Goal: Task Accomplishment & Management: Manage account settings

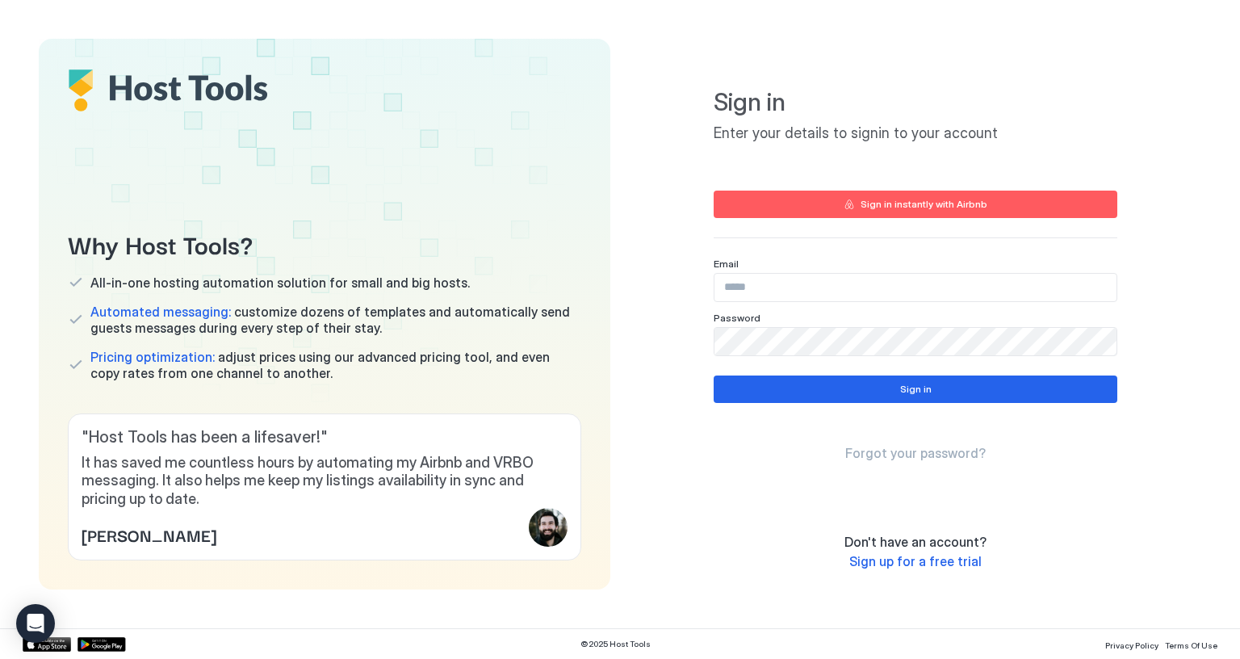
click at [772, 289] on input "Input Field" at bounding box center [915, 287] width 402 height 27
paste input "**********"
type input "**********"
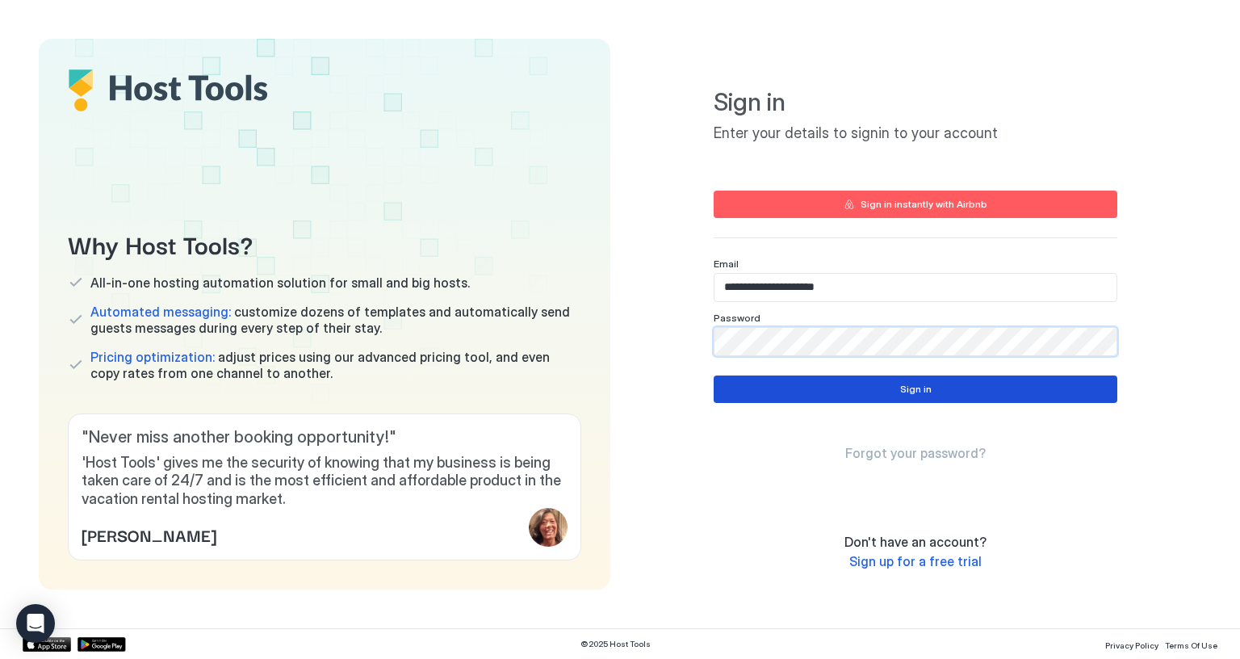
click at [772, 377] on button "Sign in" at bounding box center [915, 388] width 404 height 27
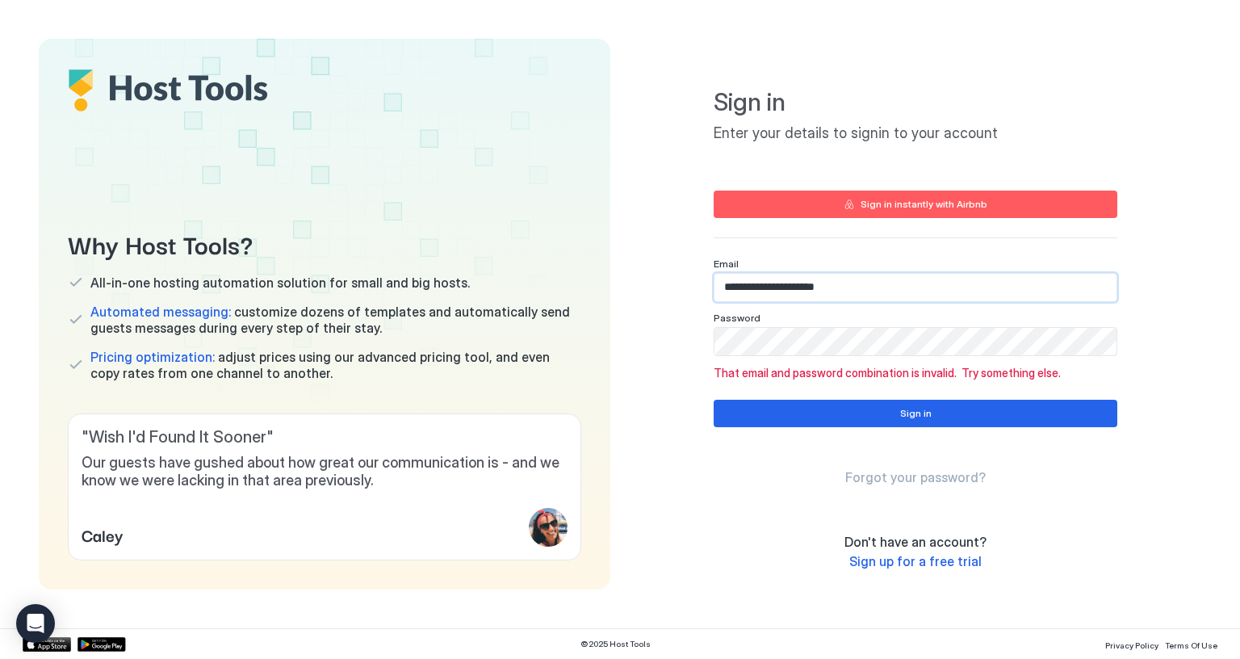
click at [784, 282] on input "**********" at bounding box center [915, 287] width 402 height 27
paste input "**********"
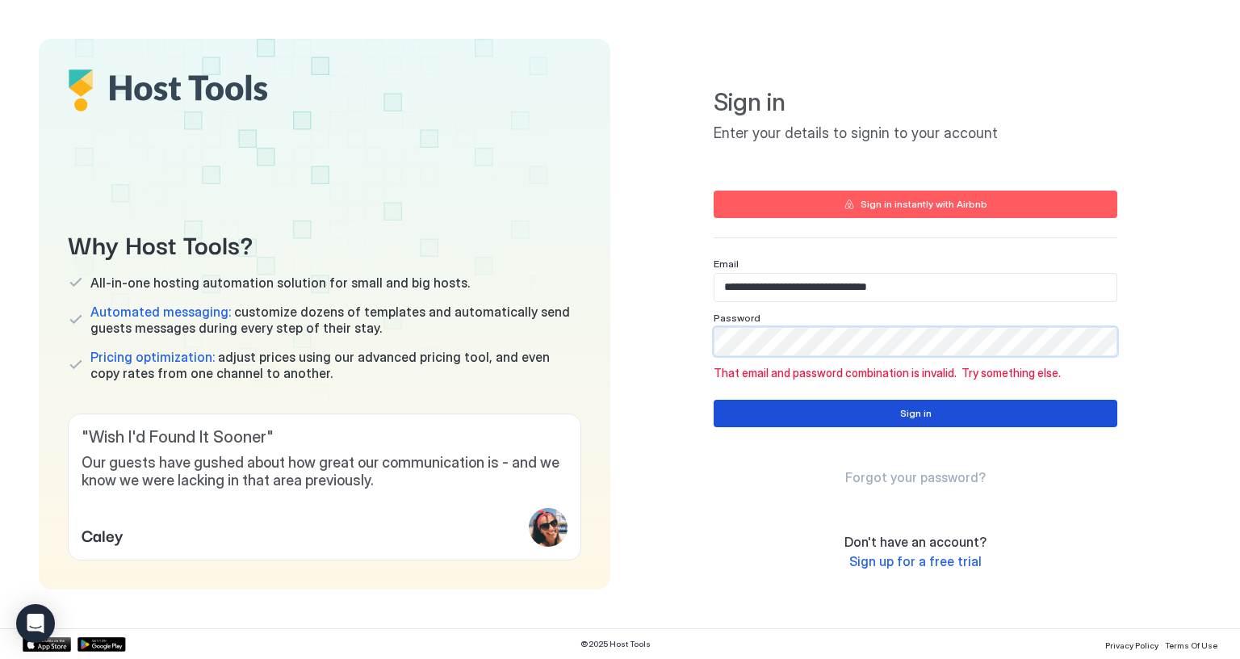
click at [780, 402] on button "Sign in" at bounding box center [915, 412] width 404 height 27
click at [765, 278] on input "**********" at bounding box center [915, 287] width 402 height 27
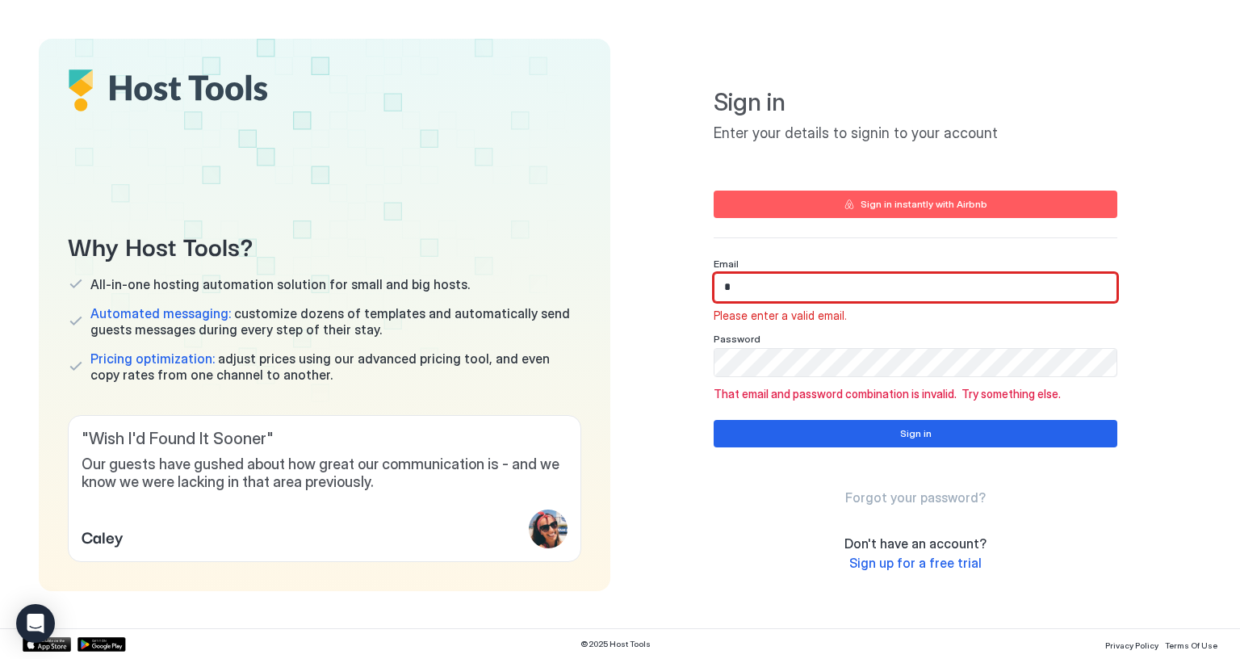
paste input "**********"
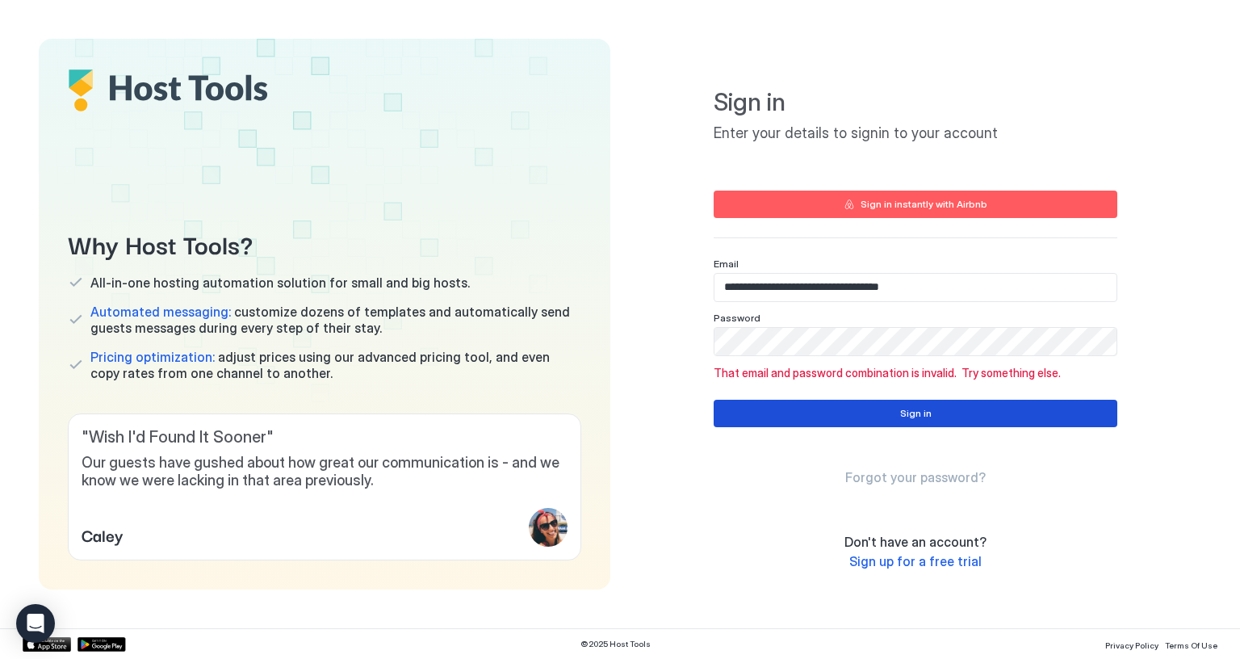
click at [767, 416] on button "Sign in" at bounding box center [915, 412] width 404 height 27
click at [835, 278] on input "**********" at bounding box center [915, 287] width 402 height 27
paste input "Input Field"
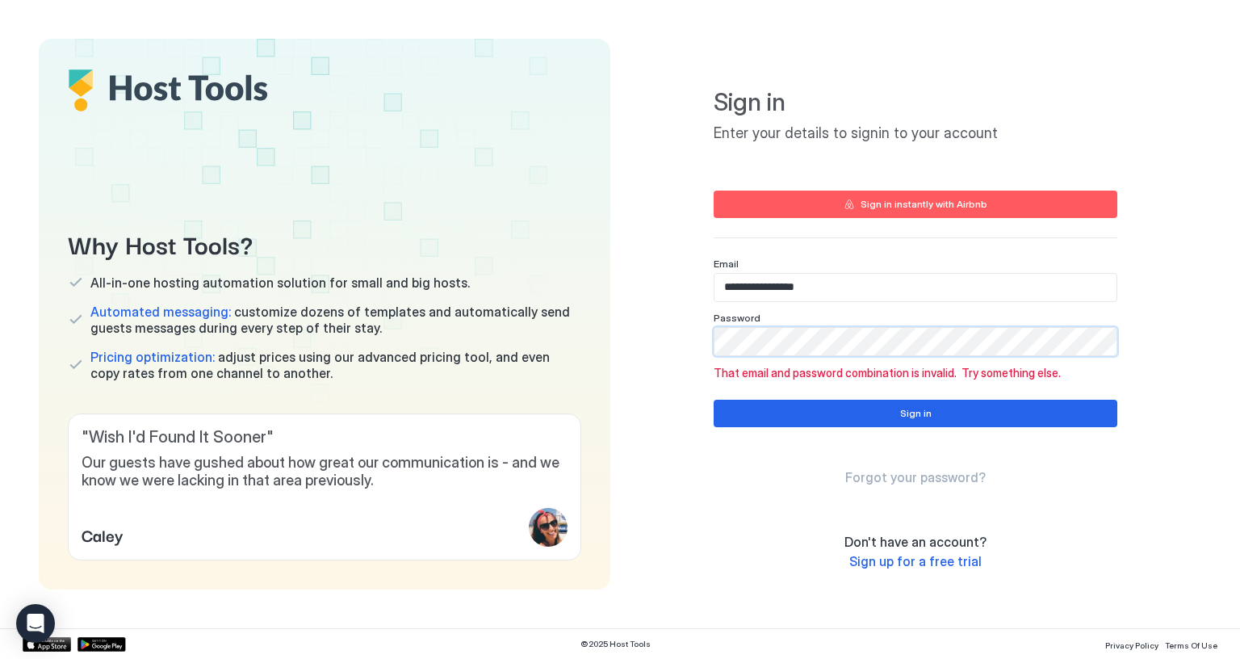
click at [754, 433] on div "Sign in Forgot your password?" at bounding box center [915, 442] width 404 height 86
click at [759, 419] on button "Sign in" at bounding box center [915, 412] width 404 height 27
click at [781, 282] on input "**********" at bounding box center [915, 287] width 402 height 27
paste input "**********"
type input "**********"
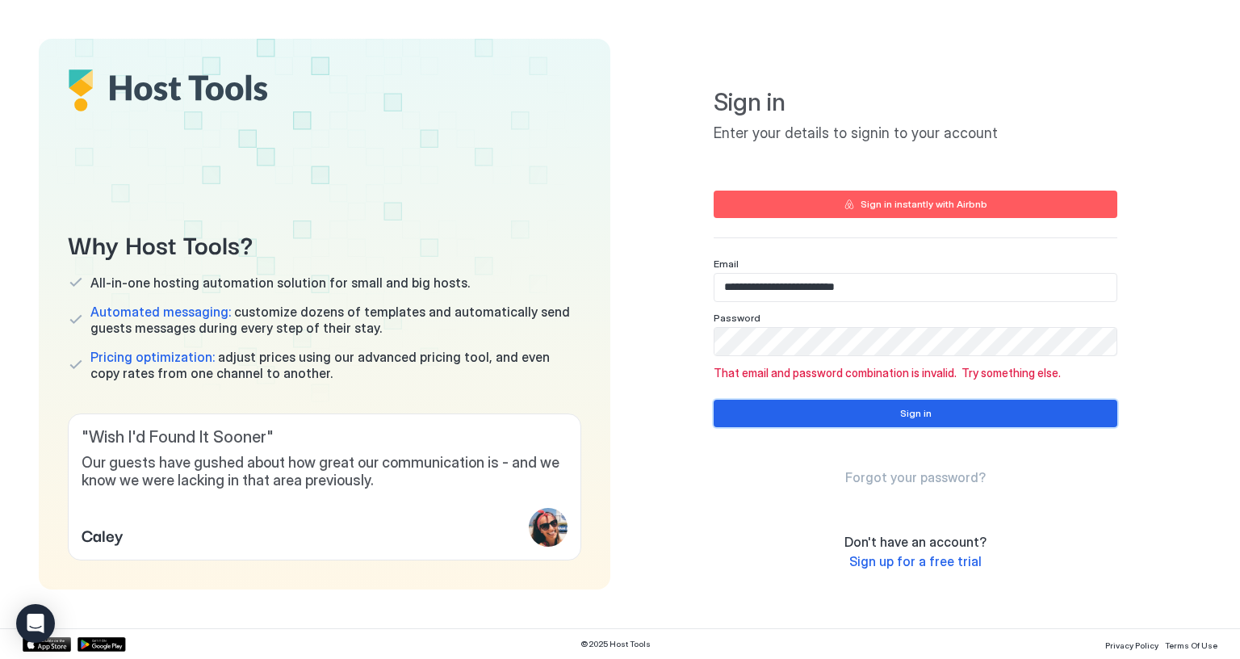
click at [765, 416] on button "Sign in" at bounding box center [915, 412] width 404 height 27
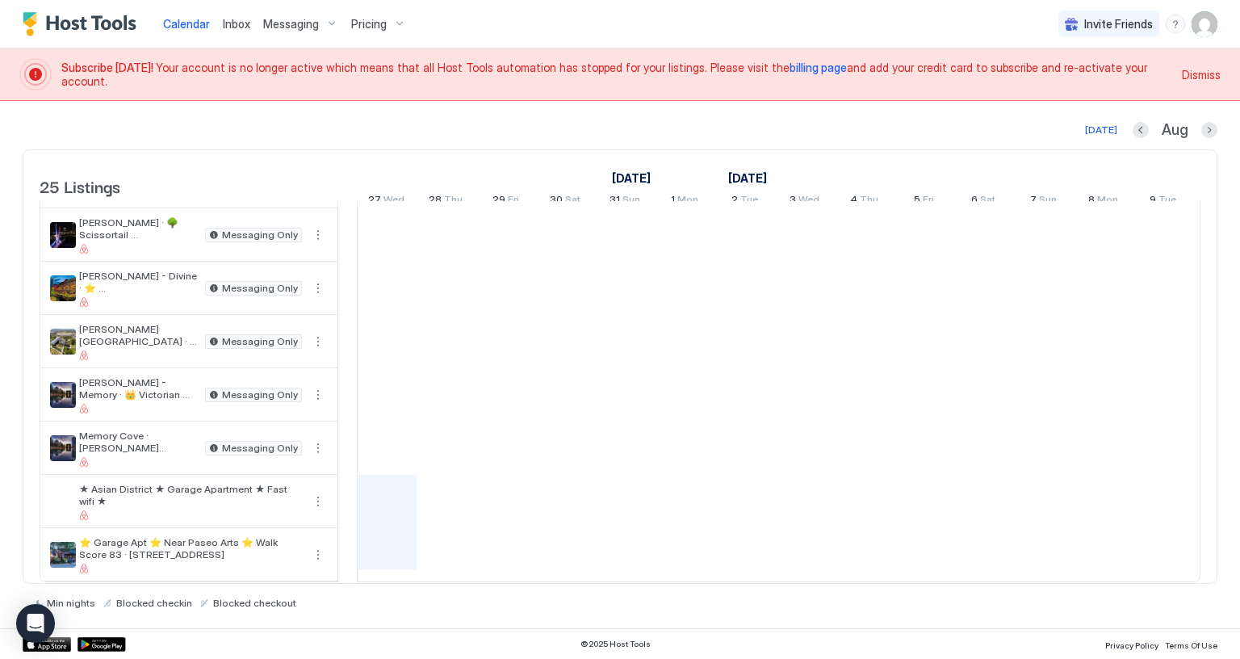
scroll to position [969, 0]
click at [1136, 123] on button "Previous month" at bounding box center [1140, 130] width 16 height 16
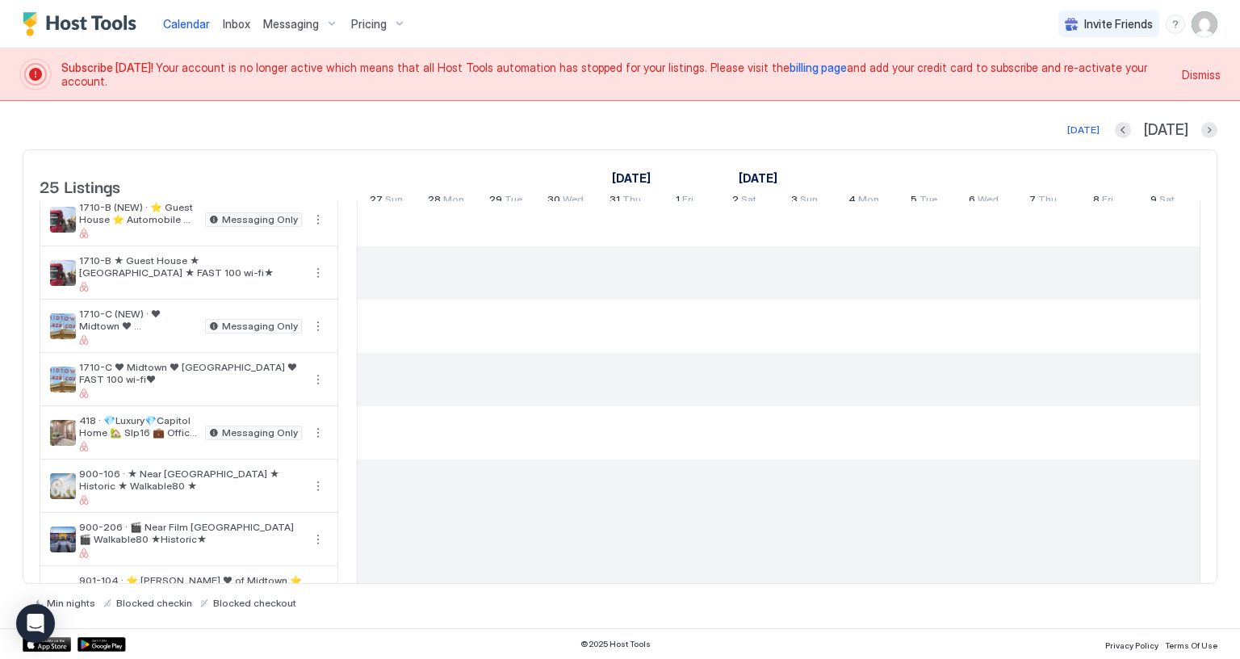
scroll to position [223, 0]
click at [1188, 74] on span "Dismiss" at bounding box center [1200, 74] width 39 height 17
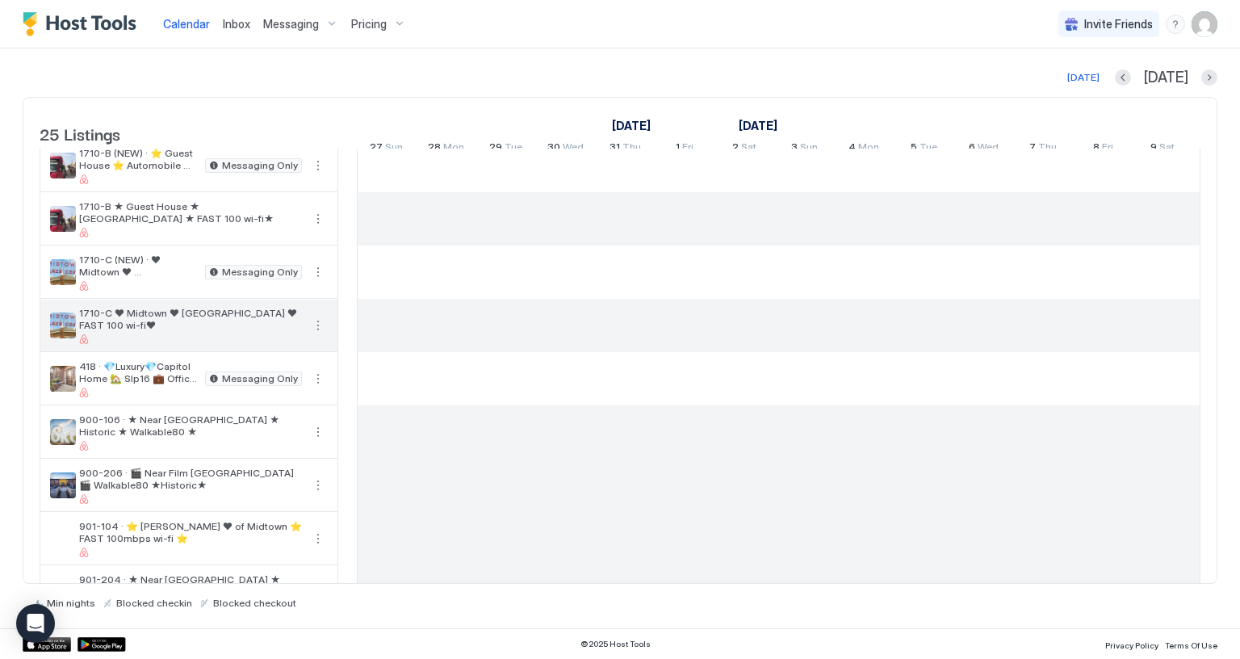
click at [222, 343] on div at bounding box center [190, 339] width 223 height 10
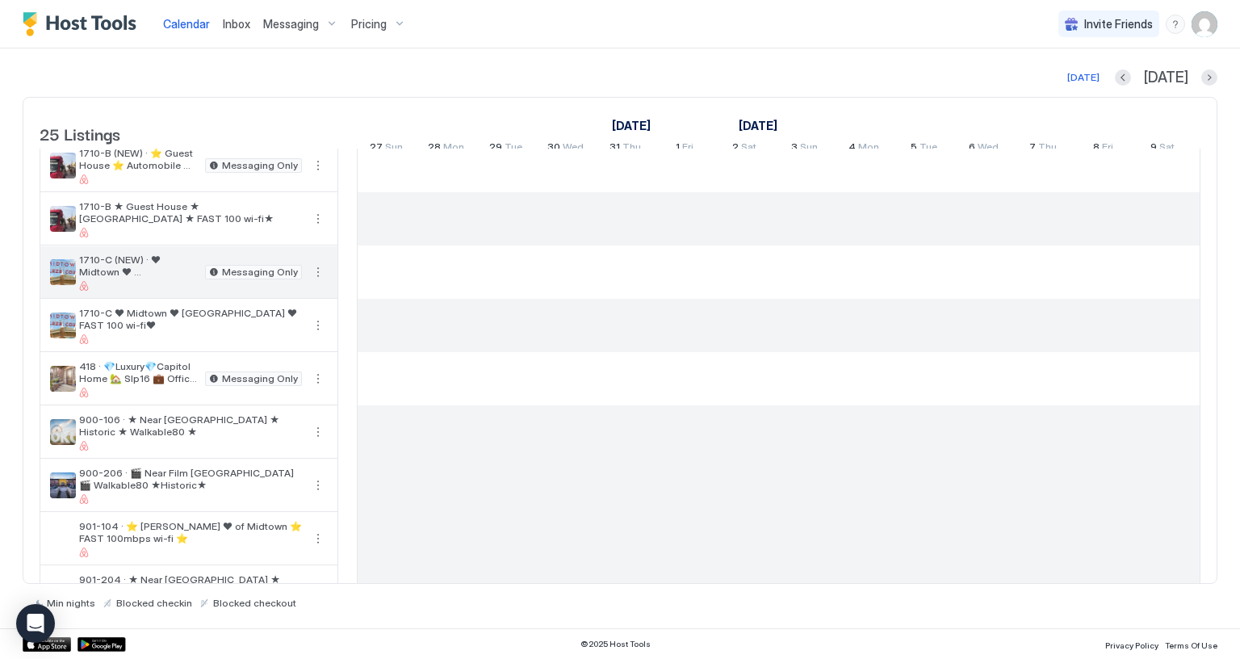
scroll to position [0, 0]
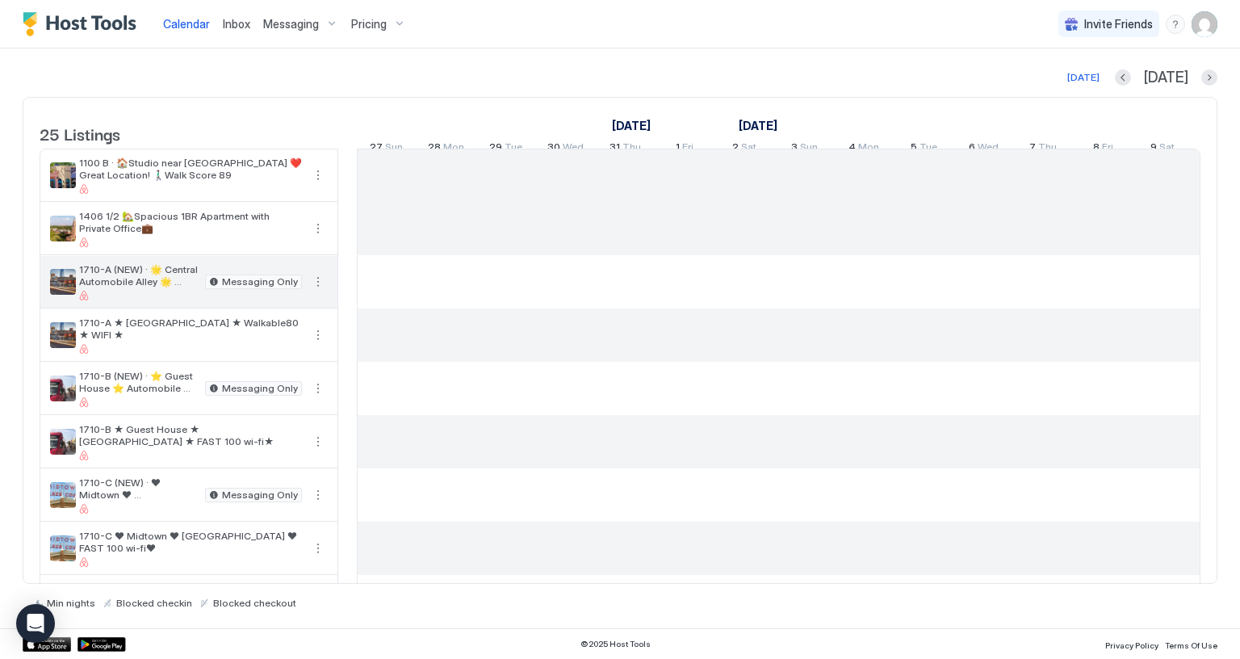
click at [328, 292] on div "1710-A (NEW) · 🌟 Central Automobile Alley 🌟 Walkable80 🌟 WIFI 🌟 Messaging Only" at bounding box center [188, 282] width 297 height 52
click at [316, 291] on button "More options" at bounding box center [317, 281] width 19 height 19
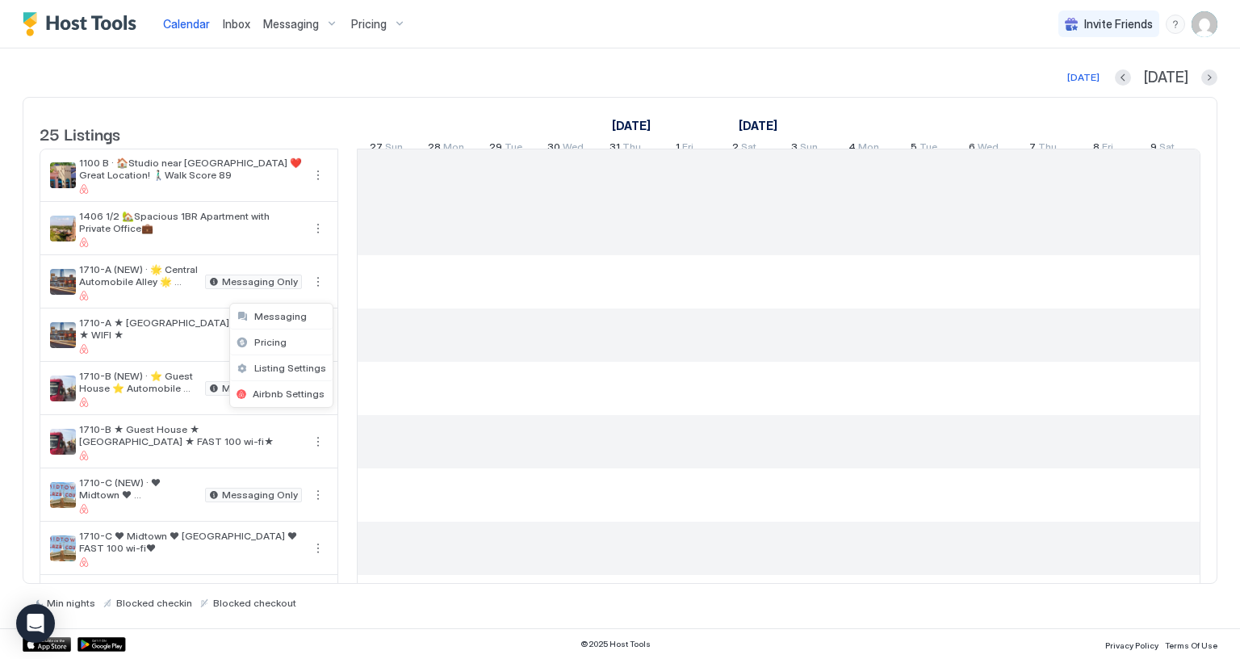
click at [1140, 78] on div at bounding box center [620, 329] width 1240 height 659
click at [1131, 78] on button "Previous month" at bounding box center [1123, 77] width 16 height 16
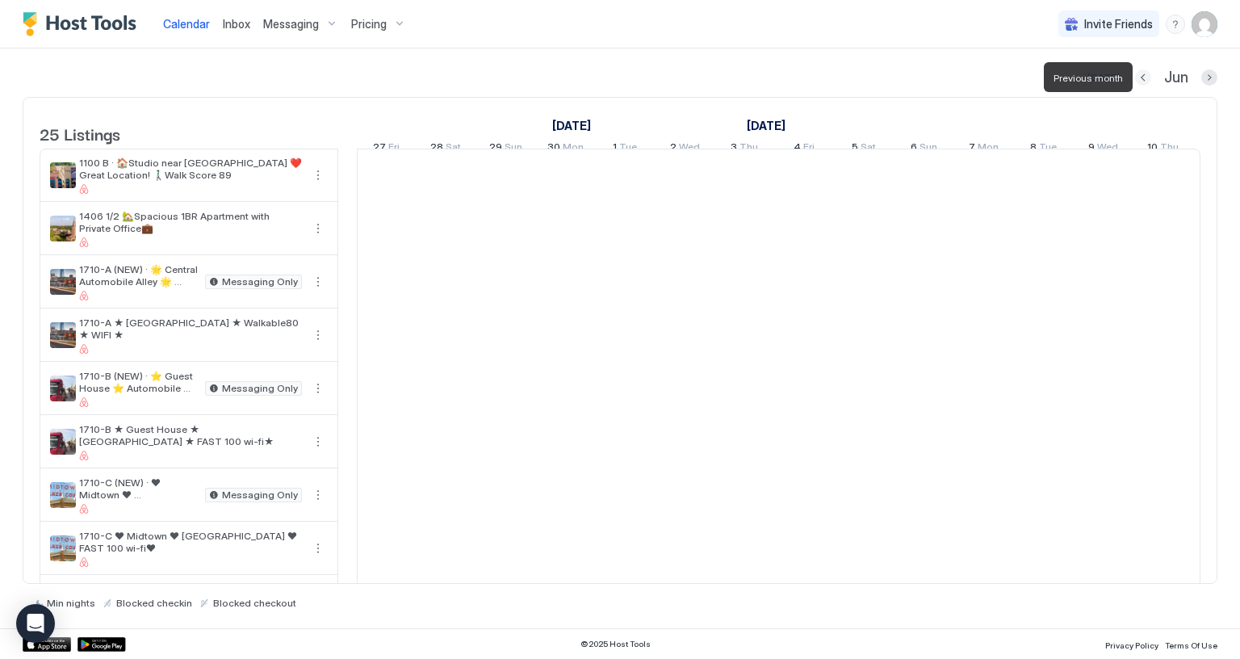
click at [1141, 78] on button "Previous month" at bounding box center [1143, 77] width 16 height 16
click at [1141, 78] on button "Previous month" at bounding box center [1139, 77] width 16 height 16
click at [1141, 78] on button "Previous month" at bounding box center [1144, 77] width 16 height 16
click at [1141, 78] on button "Previous month" at bounding box center [1142, 77] width 16 height 16
click at [1141, 78] on button "Previous month" at bounding box center [1143, 77] width 16 height 16
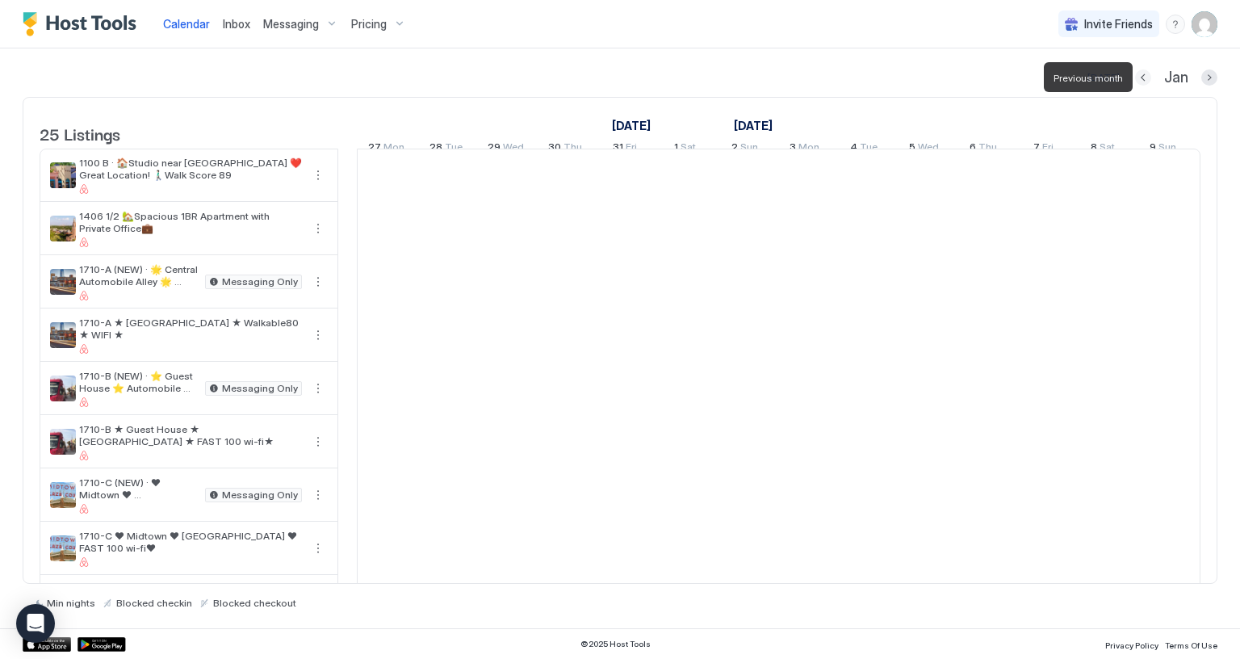
click at [1141, 78] on button "Previous month" at bounding box center [1143, 77] width 16 height 16
click at [1141, 78] on button "Previous month" at bounding box center [1140, 77] width 16 height 16
click at [1141, 78] on button "Previous month" at bounding box center [1142, 77] width 16 height 16
click at [1141, 78] on button "Previous month" at bounding box center [1141, 77] width 16 height 16
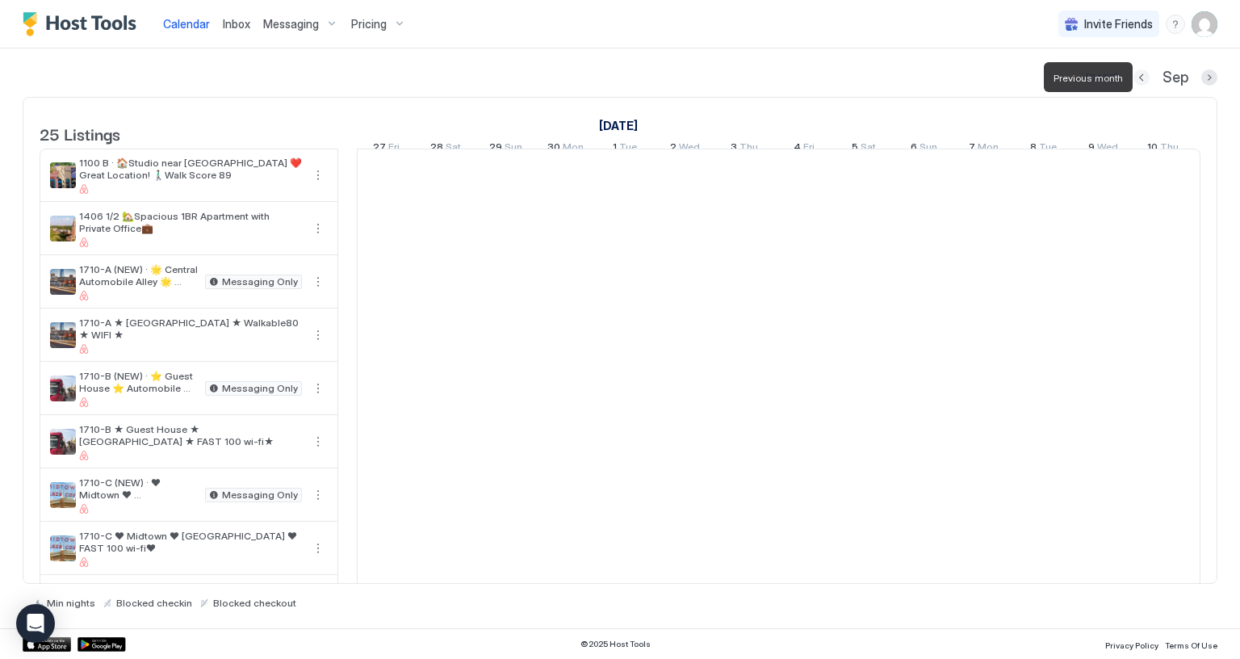
click at [1141, 78] on button "Previous month" at bounding box center [1141, 77] width 16 height 16
click at [1141, 78] on button "Previous month" at bounding box center [1143, 77] width 16 height 16
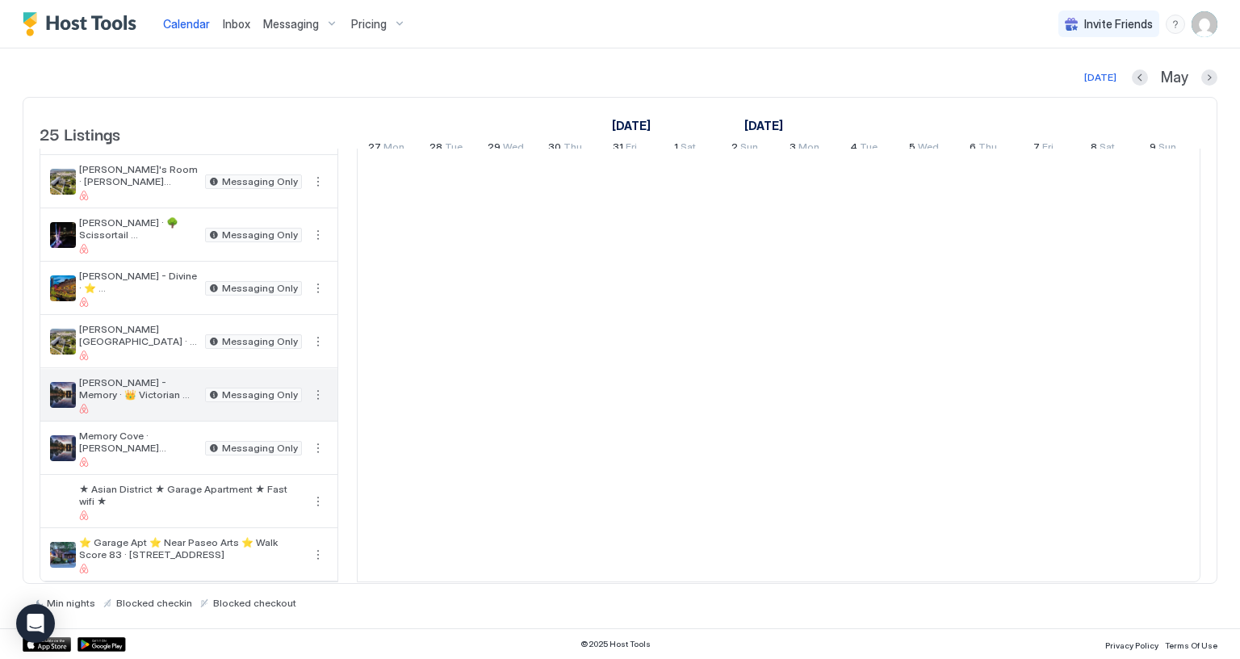
scroll to position [917, 0]
click at [324, 24] on div "Messaging" at bounding box center [301, 23] width 88 height 27
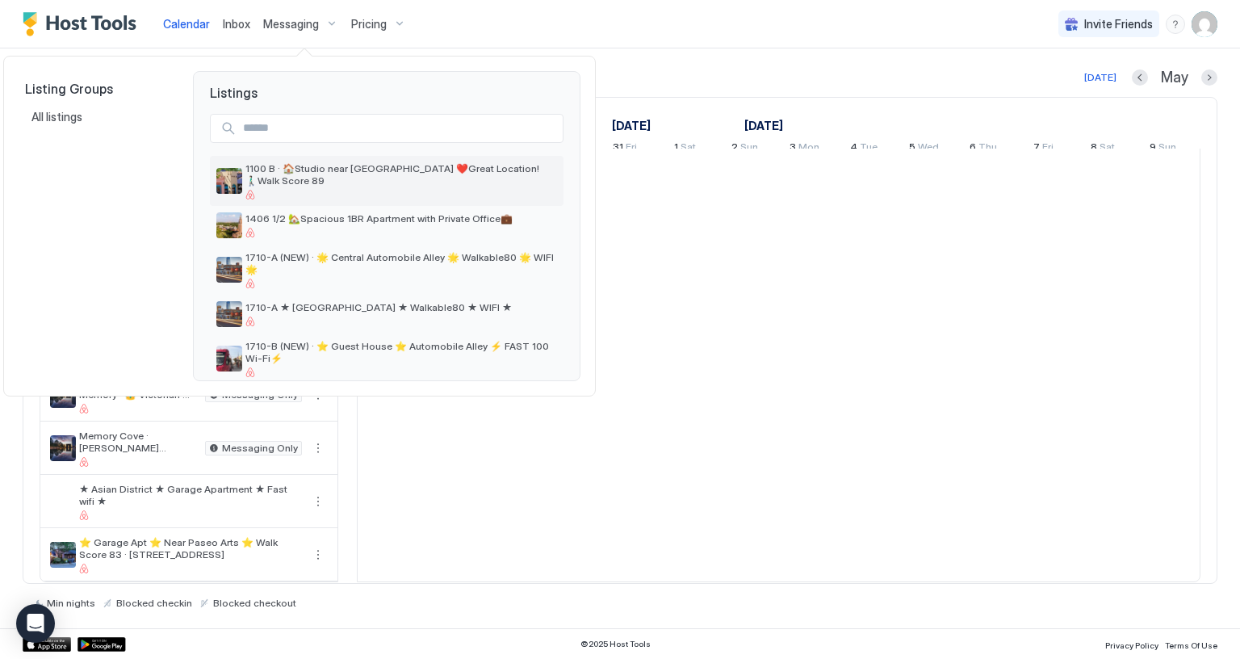
click at [423, 167] on span "1100 B · 🏠Studio near [GEOGRAPHIC_DATA] ❤️Great Location! 🚶🏻‍♂️Walk Score 89" at bounding box center [401, 174] width 312 height 24
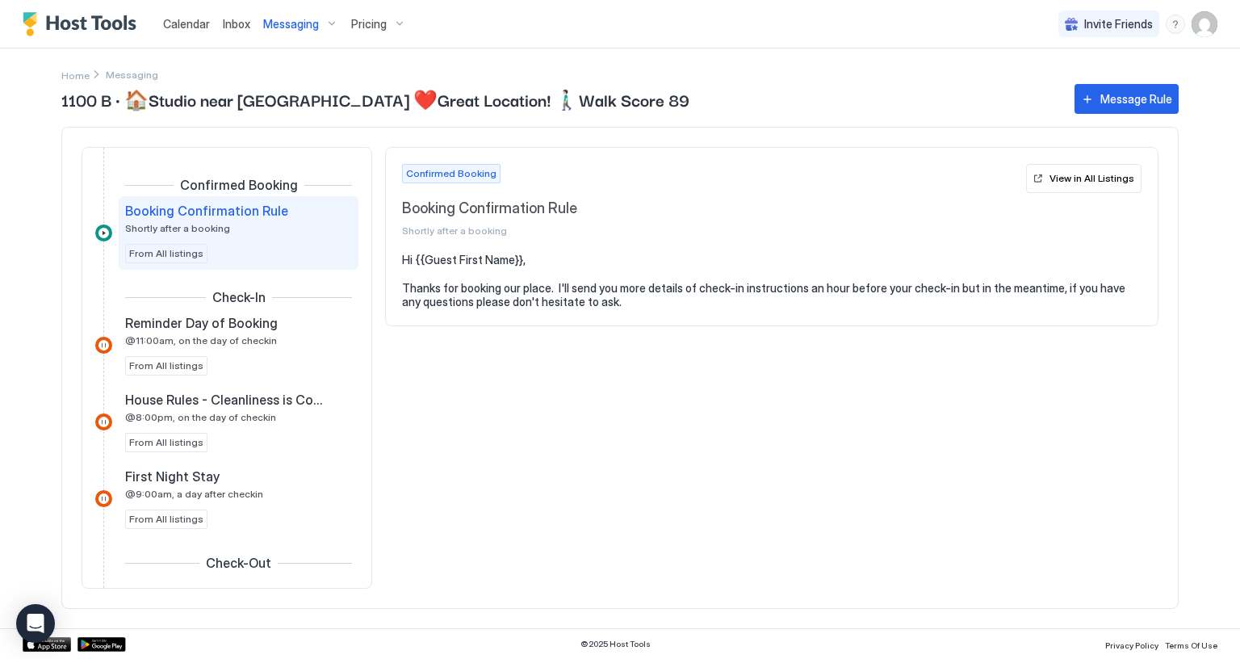
click at [1198, 23] on img "User profile" at bounding box center [1204, 24] width 26 height 26
click at [1102, 86] on div "Settings" at bounding box center [1113, 91] width 205 height 28
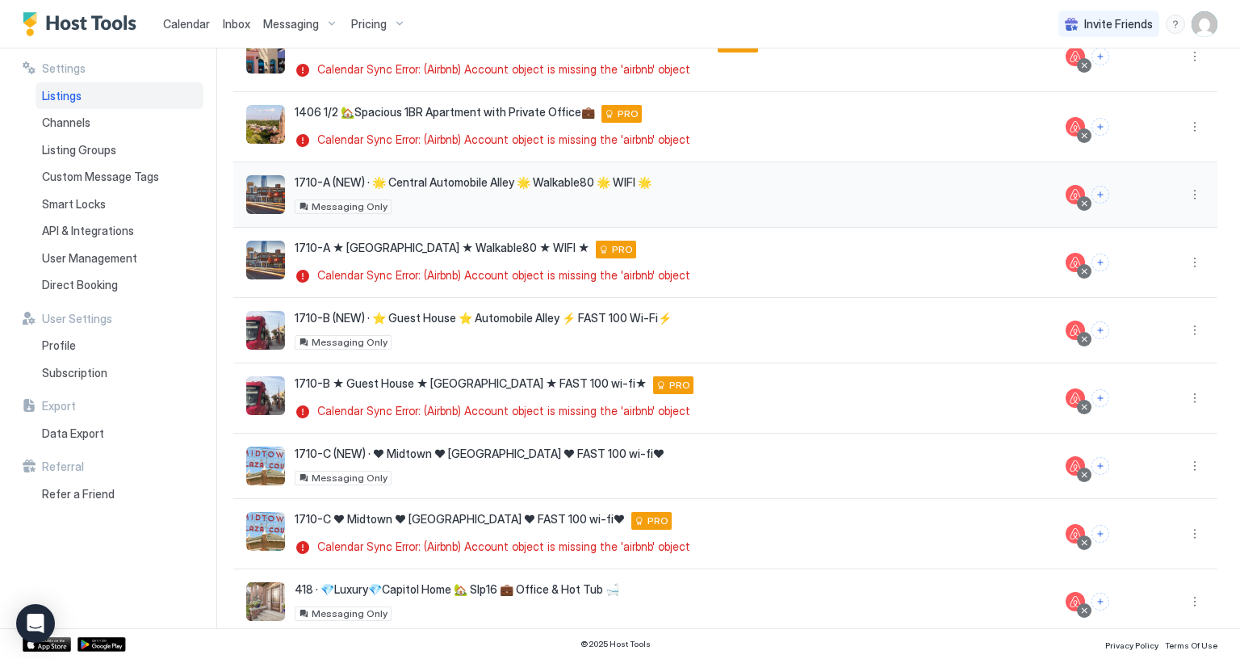
scroll to position [180, 0]
click at [504, 194] on div "1710-A (NEW) · 🌟 Central Automobile Alley 🌟 Walkable80 🌟 WIFI 🌟 [STREET_ADDRESS…" at bounding box center [473, 193] width 357 height 39
click at [491, 179] on span "1710-A (NEW) · 🌟 Central Automobile Alley 🌟 Walkable80 🌟 WIFI 🌟" at bounding box center [473, 181] width 357 height 15
click at [262, 199] on img "listing image" at bounding box center [265, 193] width 39 height 39
click at [265, 199] on img "listing image" at bounding box center [265, 193] width 39 height 39
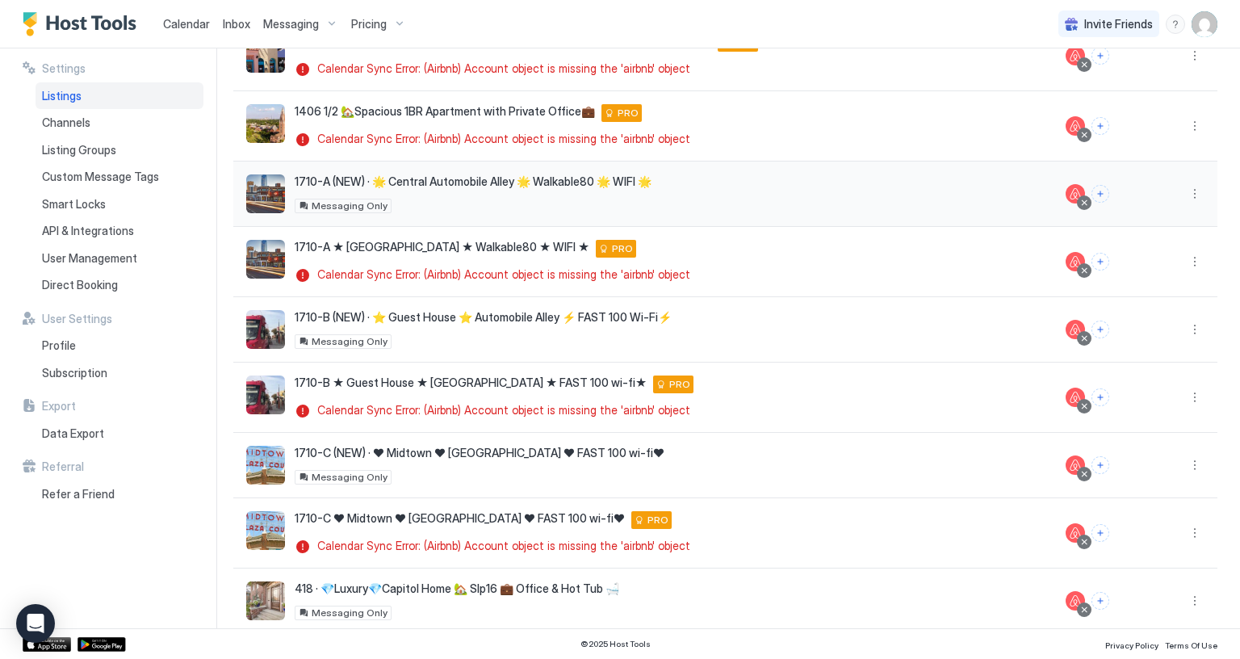
scroll to position [312, 0]
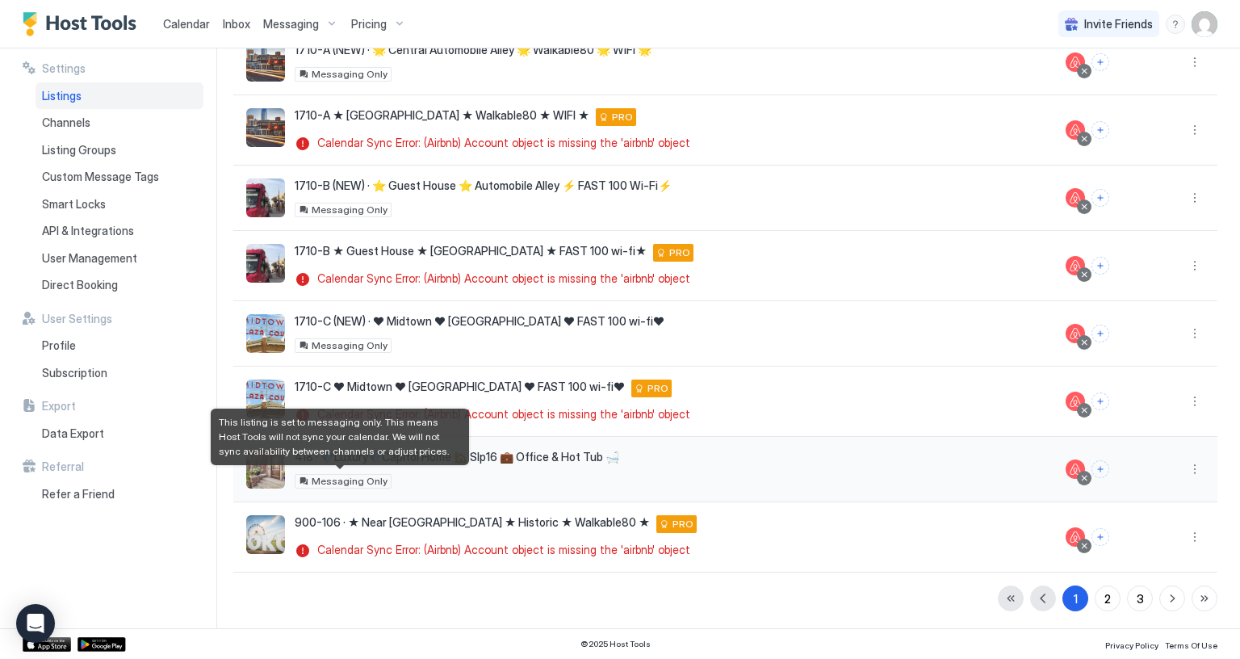
click at [353, 462] on div "418 · 💎Luxury💎Capitol Home 🏡 Slp16 💼 Office & Hot Tub 🛁 [STREET_ADDRESS][US_STA…" at bounding box center [457, 469] width 324 height 39
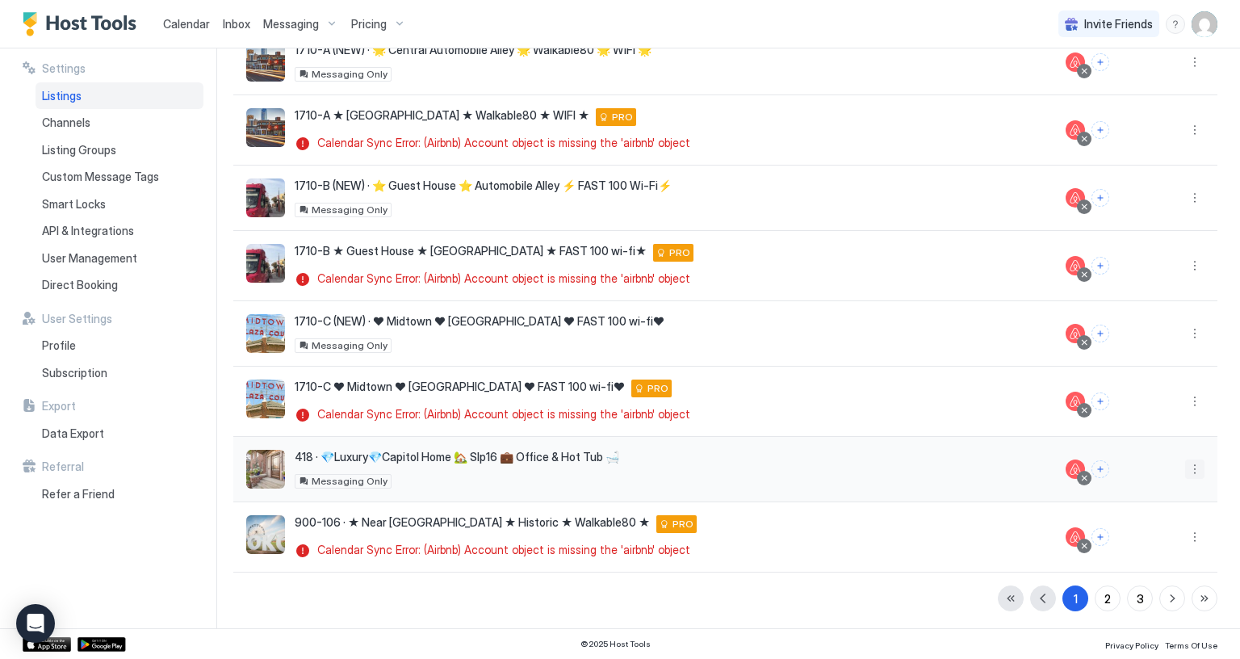
click at [1185, 470] on button "More options" at bounding box center [1194, 468] width 19 height 19
click at [1154, 475] on div "Airbnb Settings" at bounding box center [1140, 488] width 111 height 26
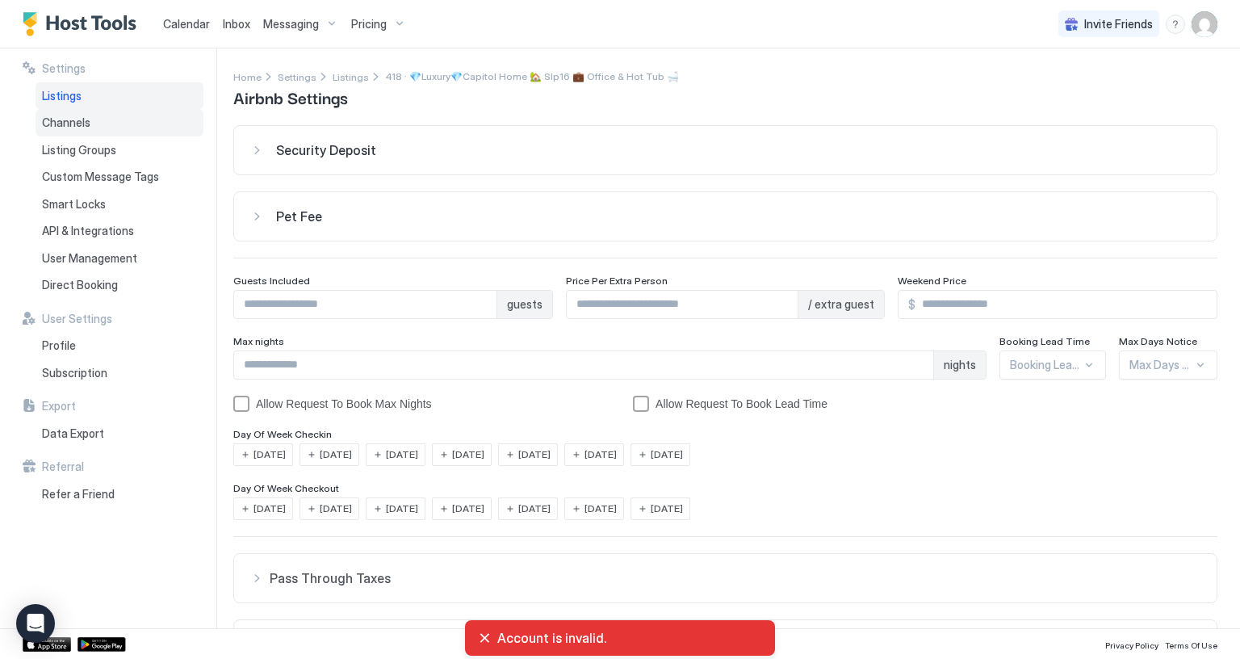
click at [131, 119] on div "Channels" at bounding box center [120, 122] width 168 height 27
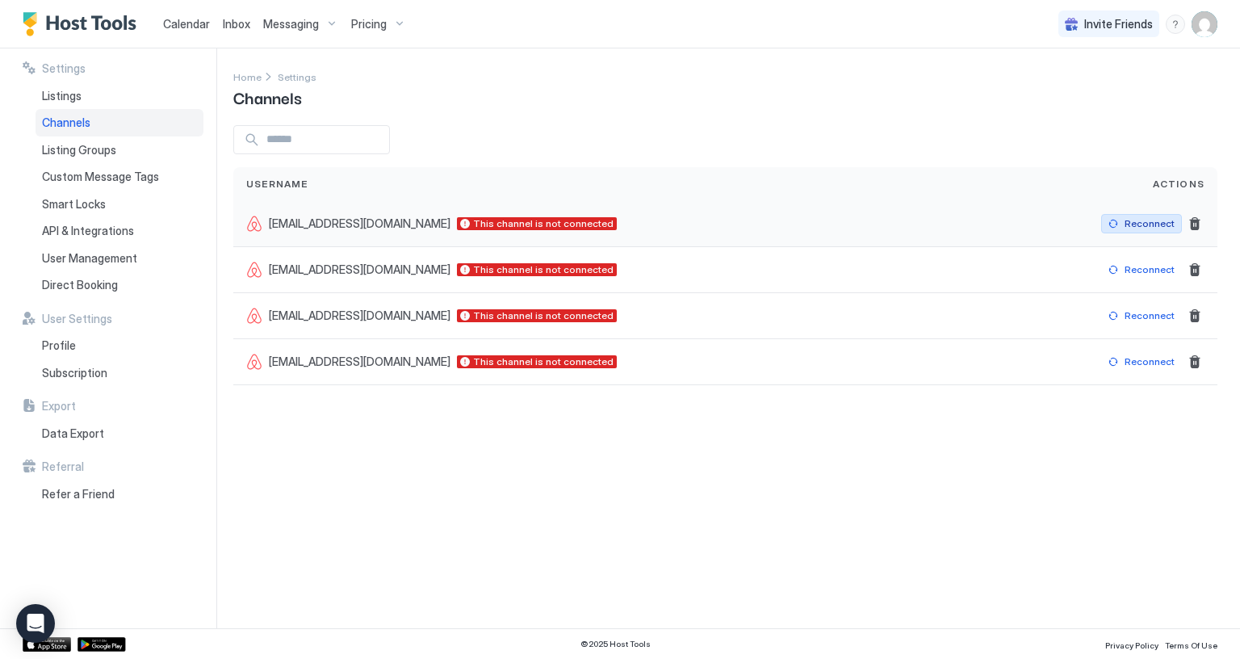
click at [1117, 221] on button "Reconnect" at bounding box center [1141, 223] width 81 height 19
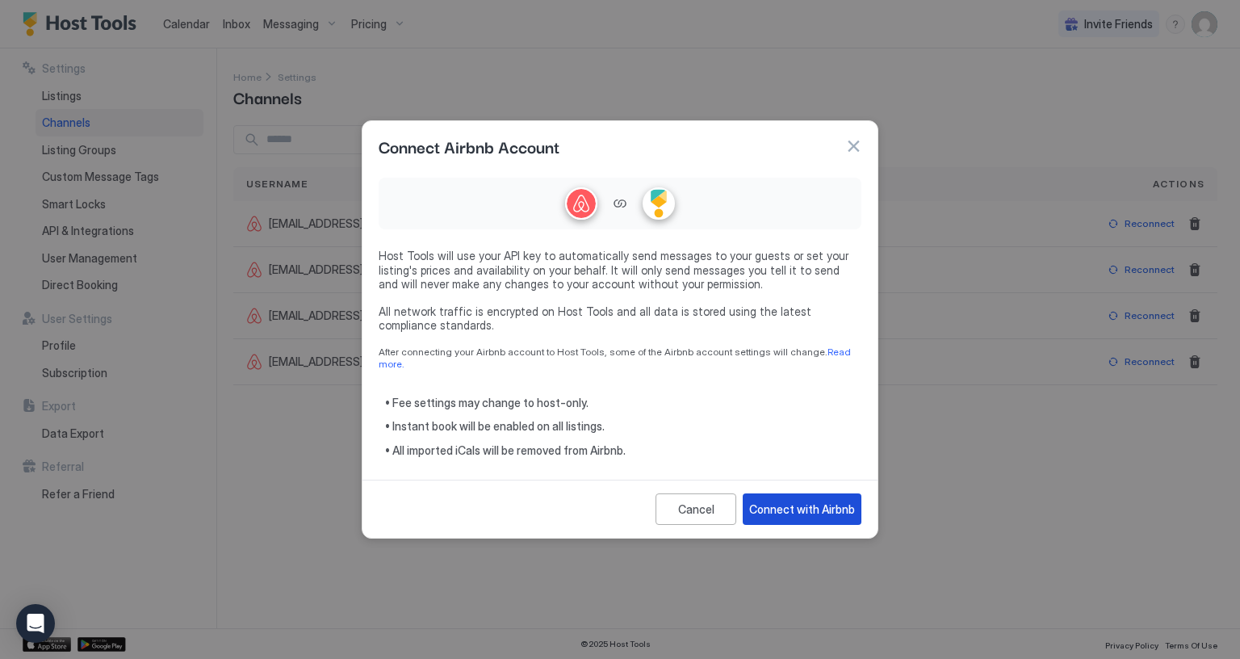
click at [784, 500] on div "Connect with Airbnb" at bounding box center [802, 508] width 106 height 17
